Goal: Task Accomplishment & Management: Complete application form

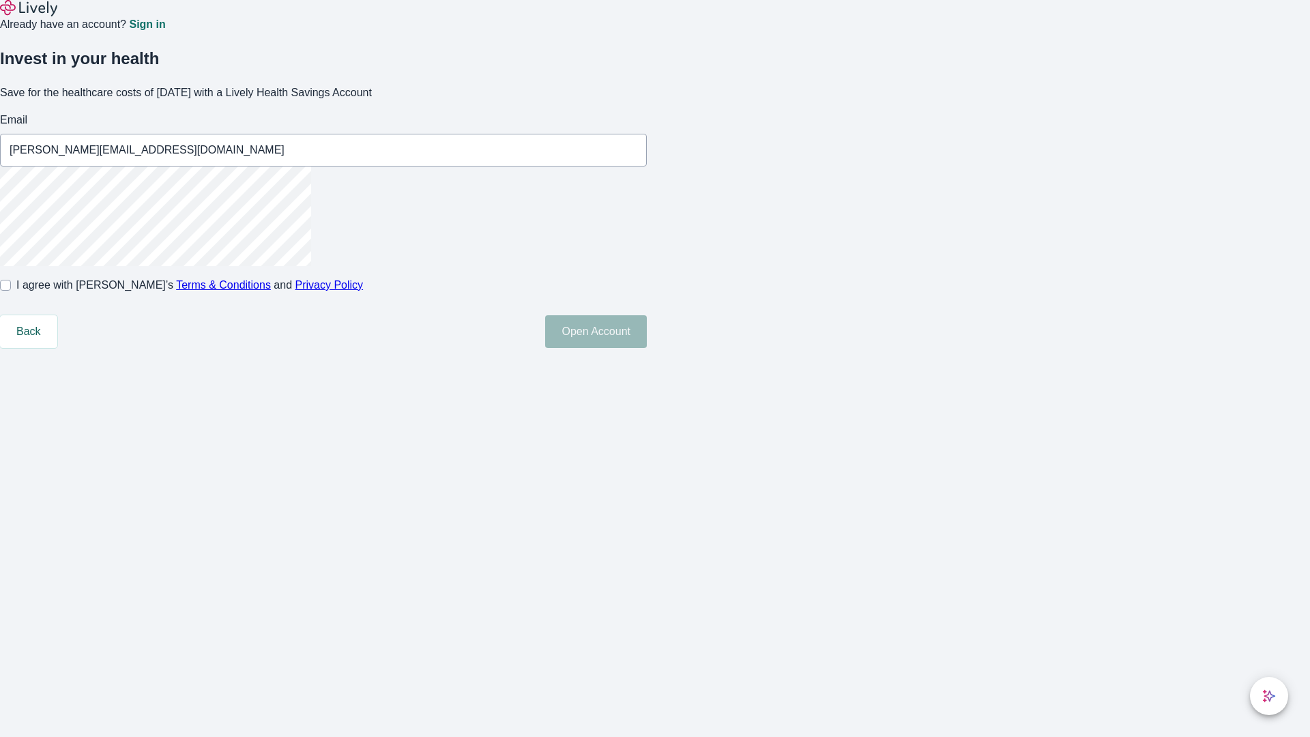
click at [11, 291] on input "I agree with Lively’s Terms & Conditions and Privacy Policy" at bounding box center [5, 285] width 11 height 11
checkbox input "true"
click at [647, 348] on button "Open Account" at bounding box center [596, 331] width 102 height 33
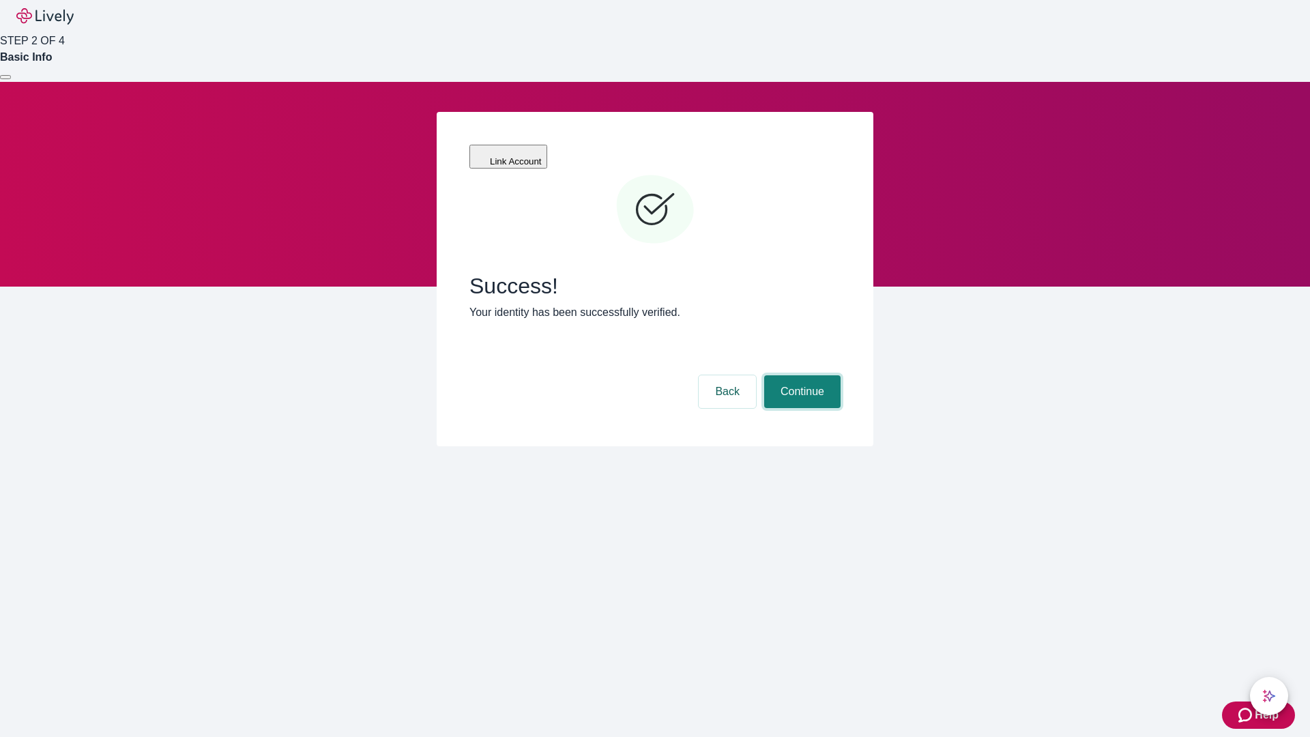
click at [800, 375] on button "Continue" at bounding box center [802, 391] width 76 height 33
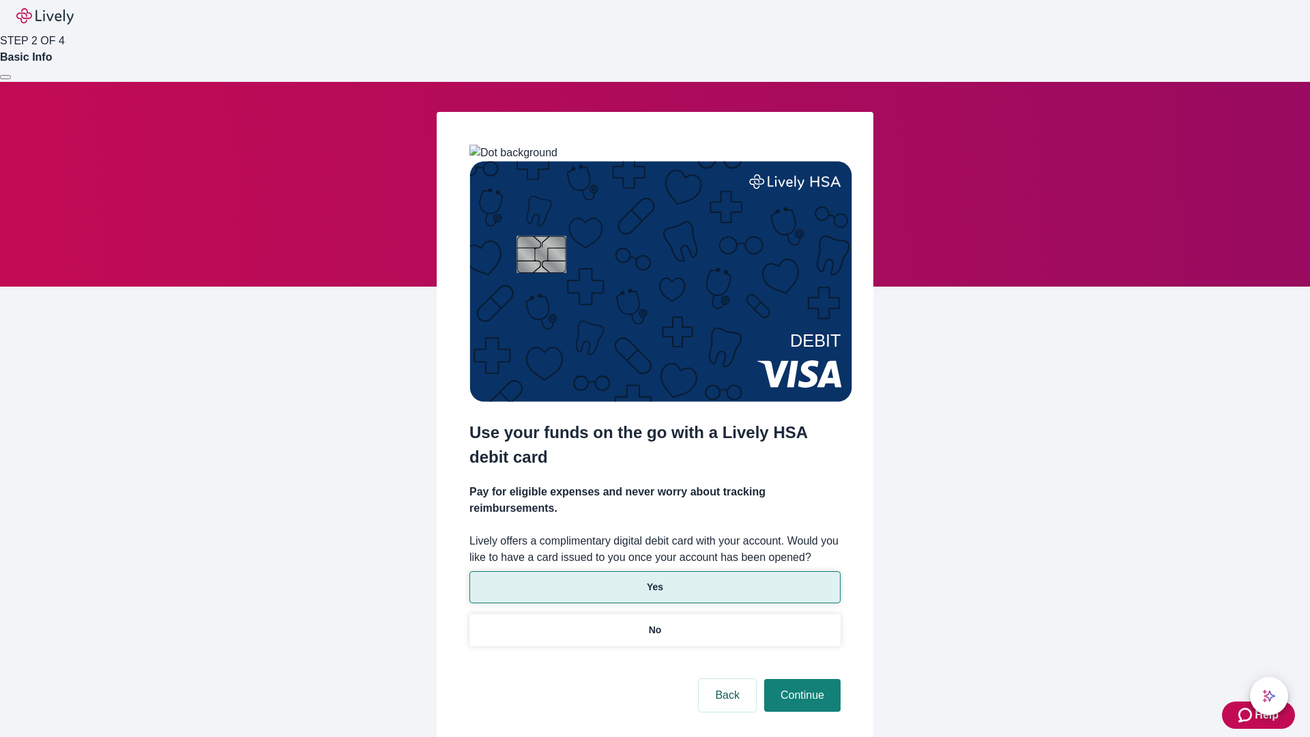
click at [654, 580] on p "Yes" at bounding box center [655, 587] width 16 height 14
click at [800, 679] on button "Continue" at bounding box center [802, 695] width 76 height 33
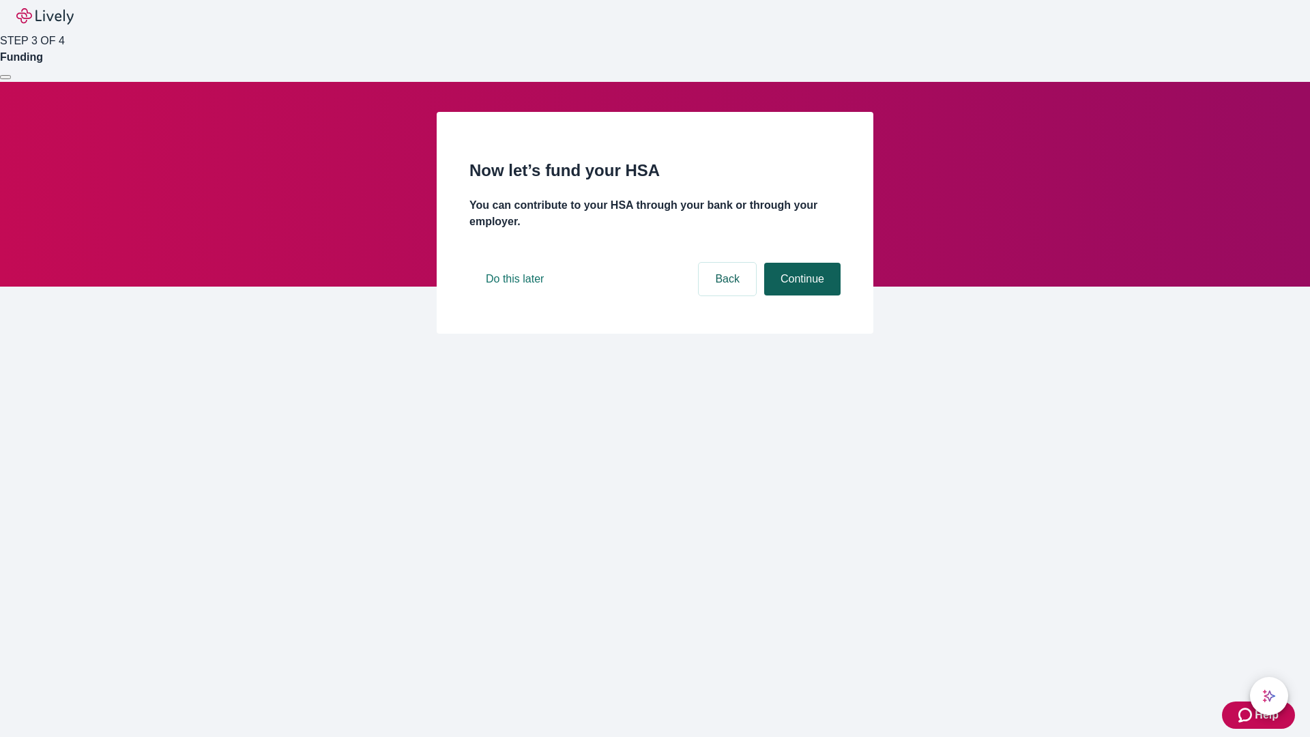
click at [800, 295] on button "Continue" at bounding box center [802, 279] width 76 height 33
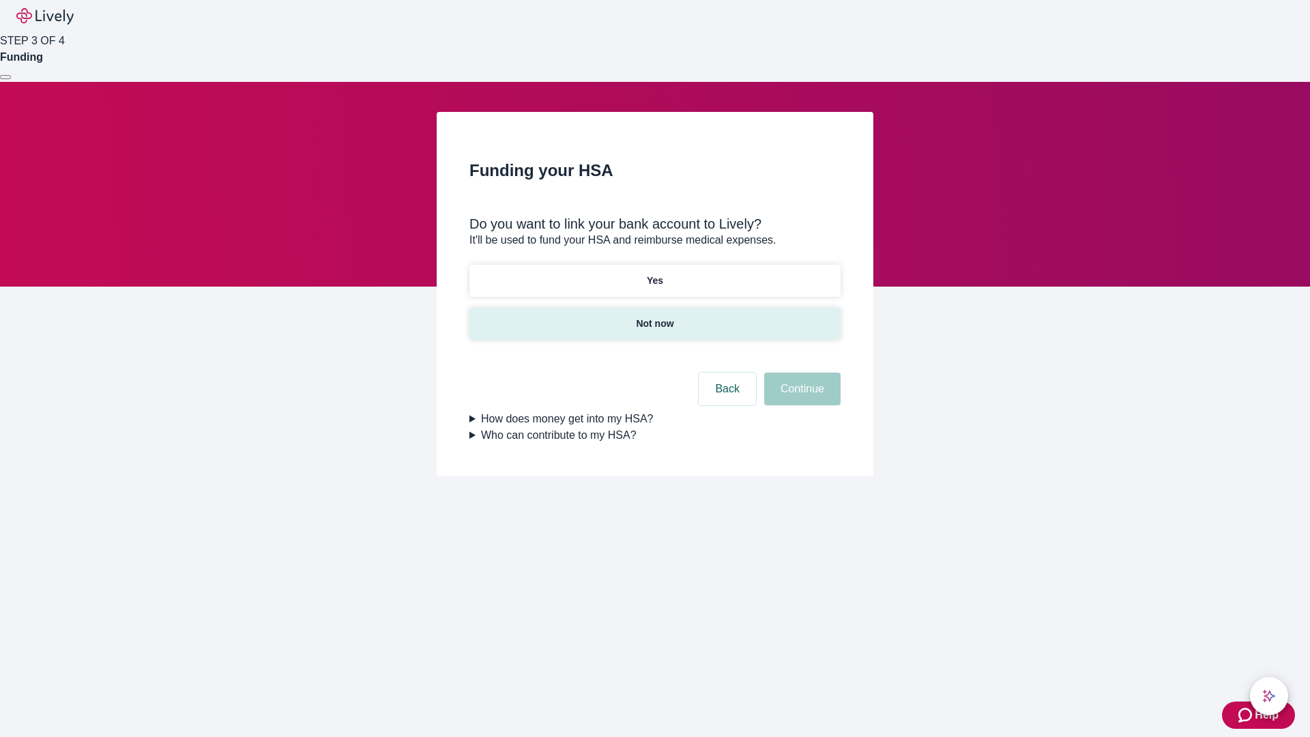
click at [654, 317] on p "Not now" at bounding box center [655, 324] width 38 height 14
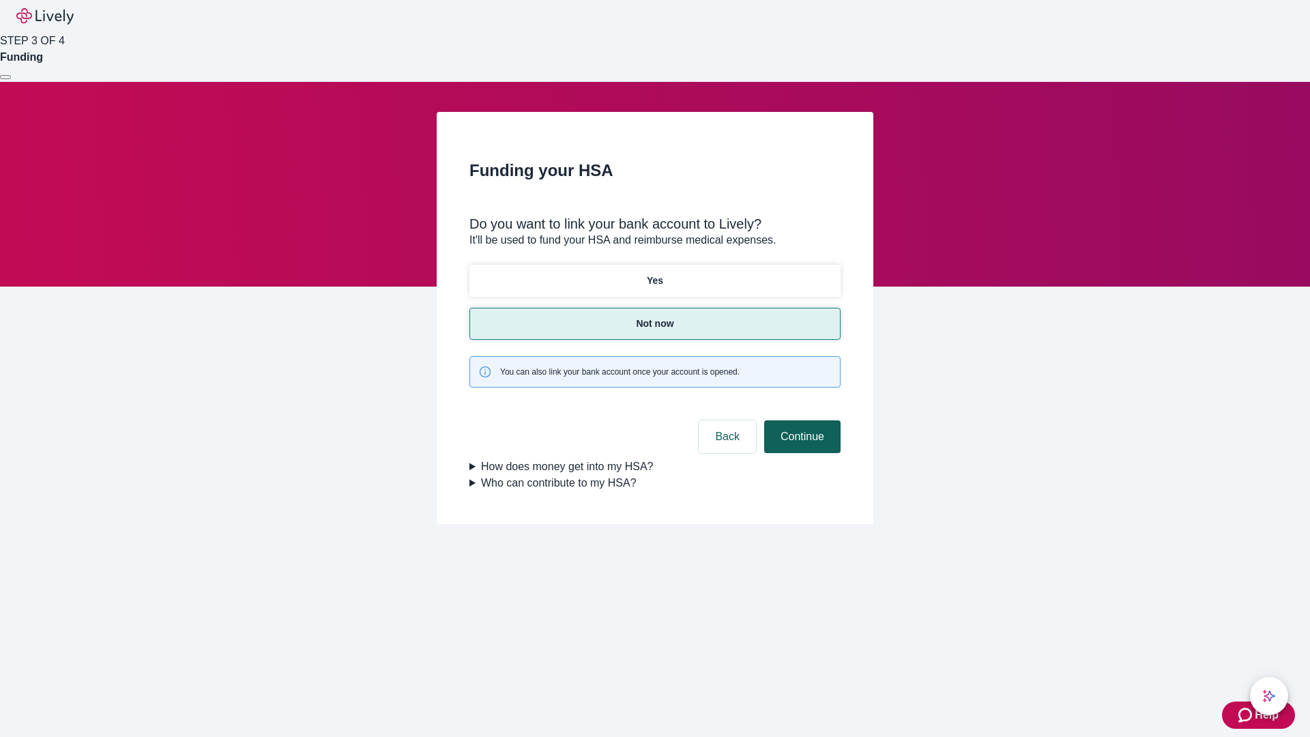
click at [800, 420] on button "Continue" at bounding box center [802, 436] width 76 height 33
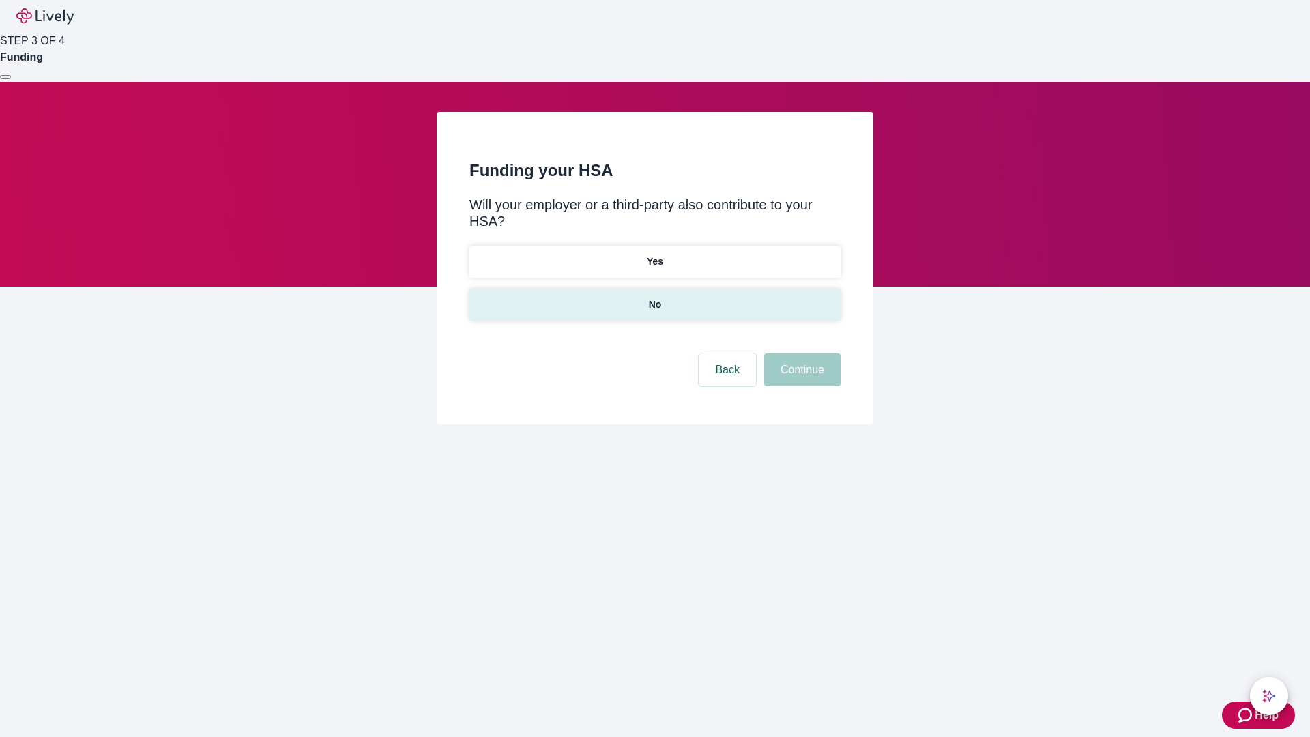
click at [654, 297] on p "No" at bounding box center [655, 304] width 13 height 14
click at [800, 353] on button "Continue" at bounding box center [802, 369] width 76 height 33
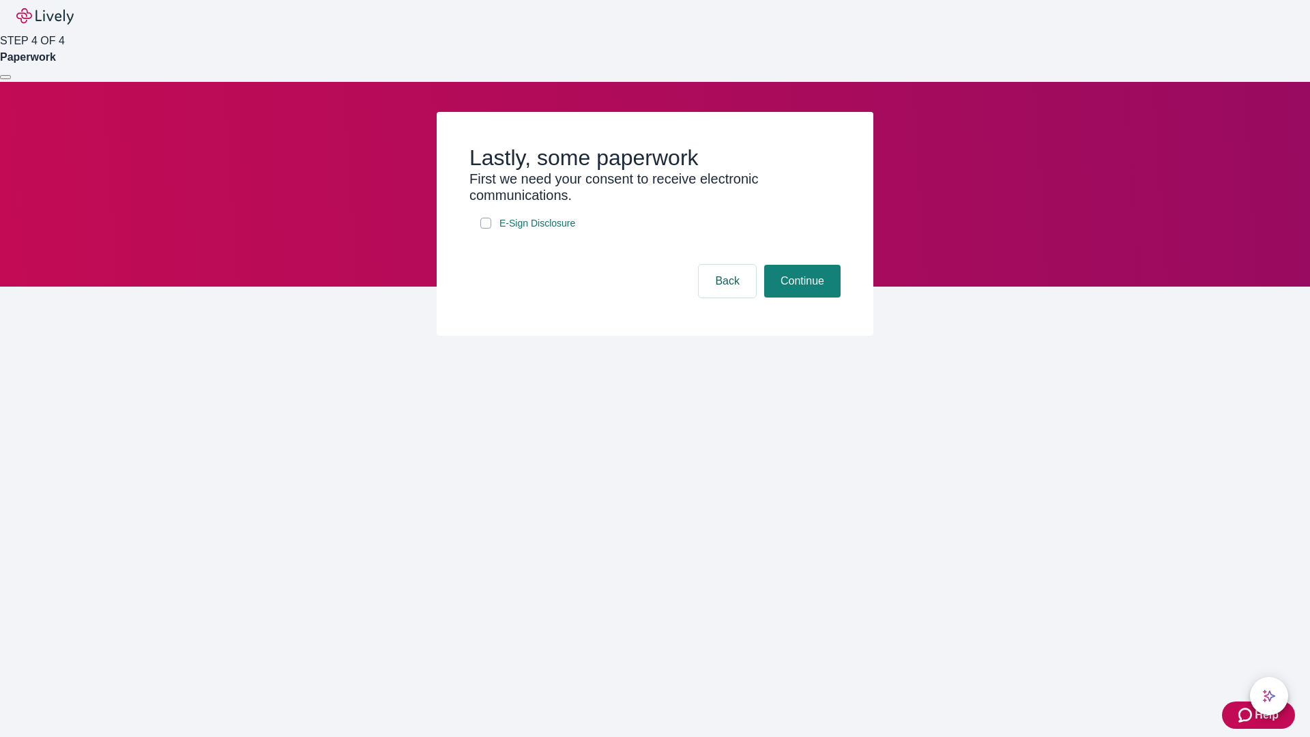
click at [486, 229] on input "E-Sign Disclosure" at bounding box center [485, 223] width 11 height 11
checkbox input "true"
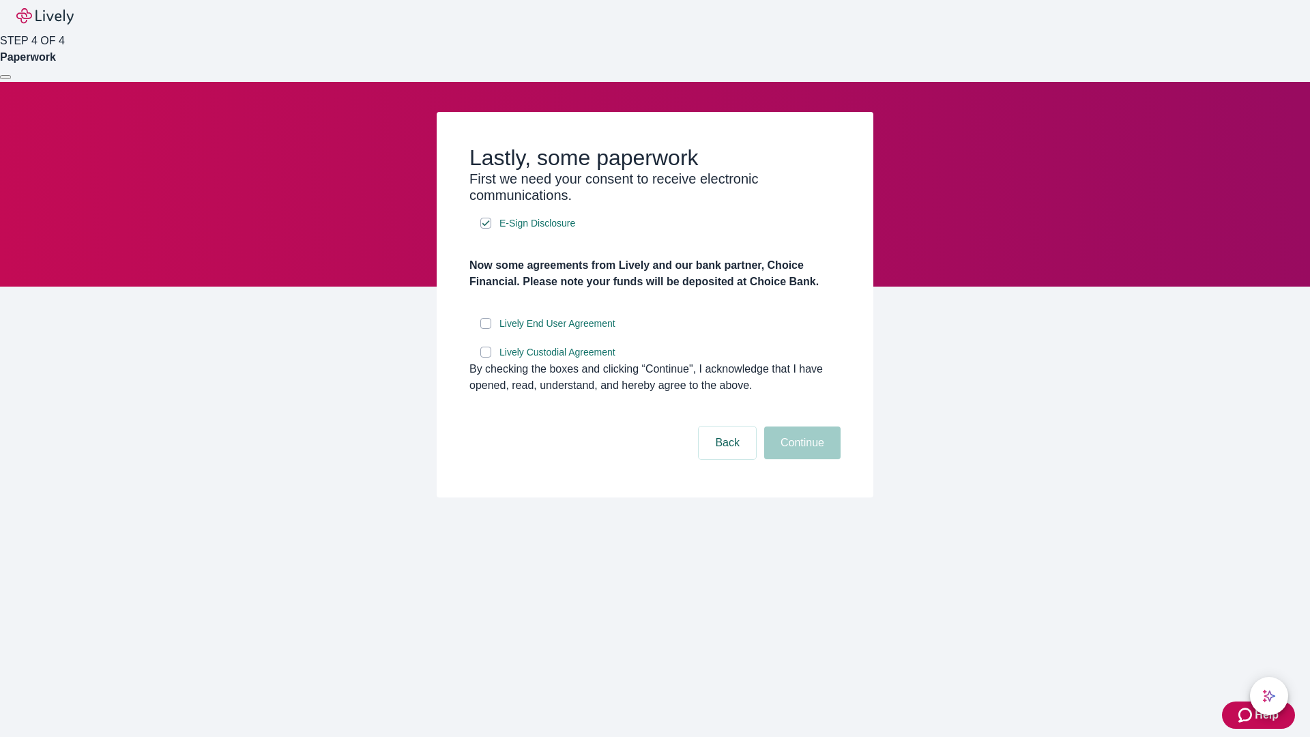
click at [486, 329] on input "Lively End User Agreement" at bounding box center [485, 323] width 11 height 11
checkbox input "true"
click at [486, 357] on input "Lively Custodial Agreement" at bounding box center [485, 352] width 11 height 11
checkbox input "true"
click at [800, 459] on button "Continue" at bounding box center [802, 442] width 76 height 33
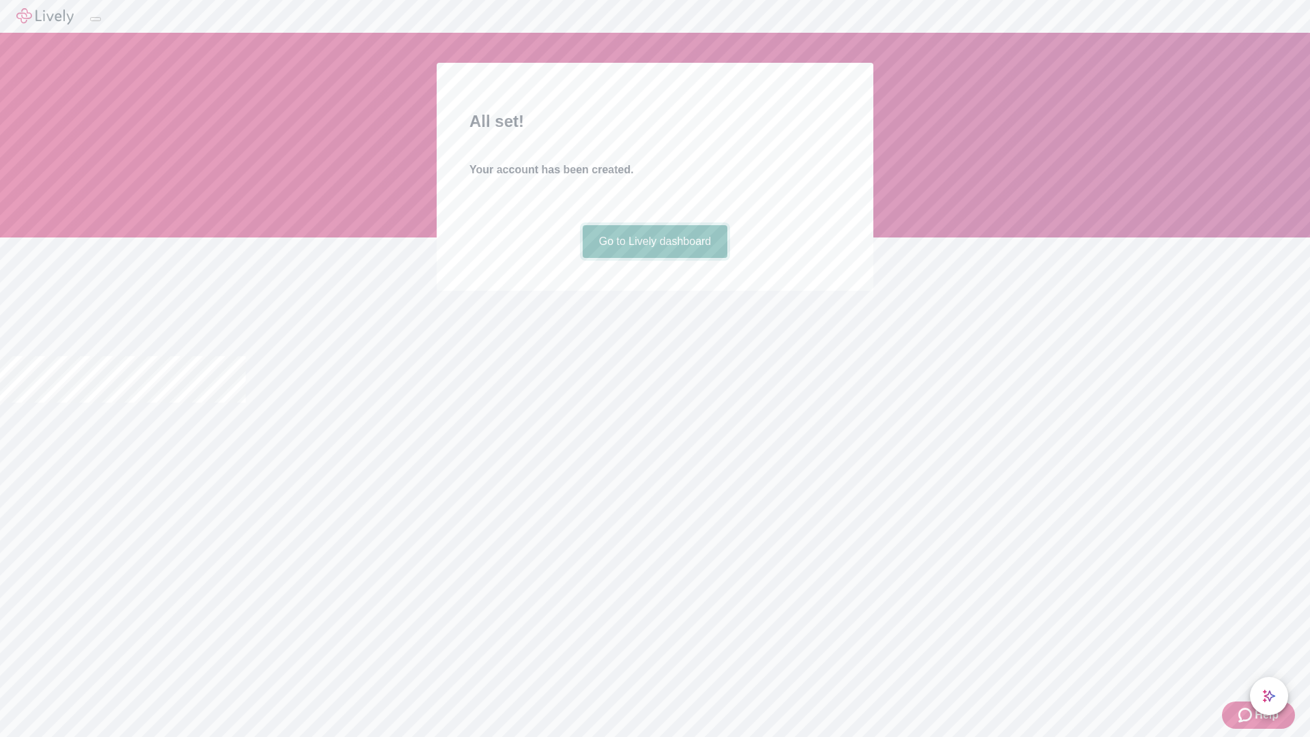
click at [654, 258] on link "Go to Lively dashboard" at bounding box center [655, 241] width 145 height 33
